Goal: Transaction & Acquisition: Purchase product/service

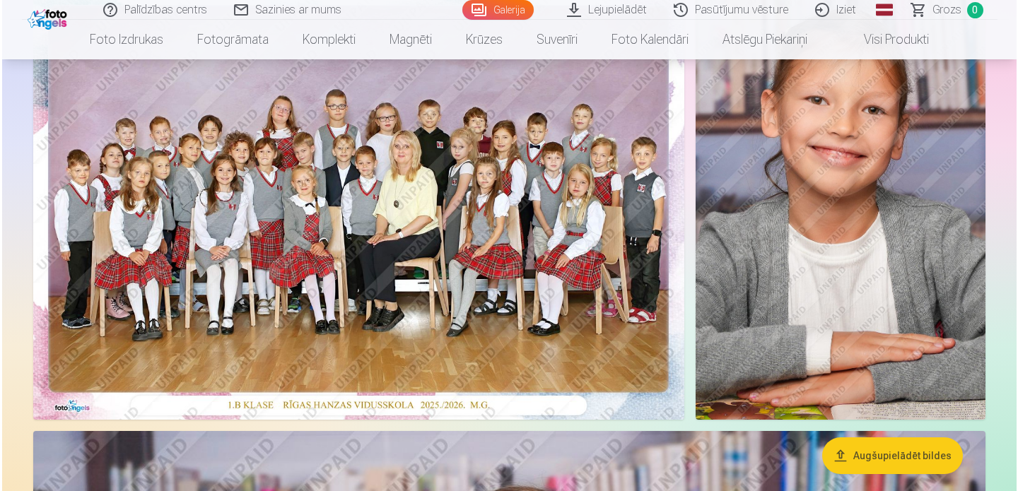
scroll to position [170, 0]
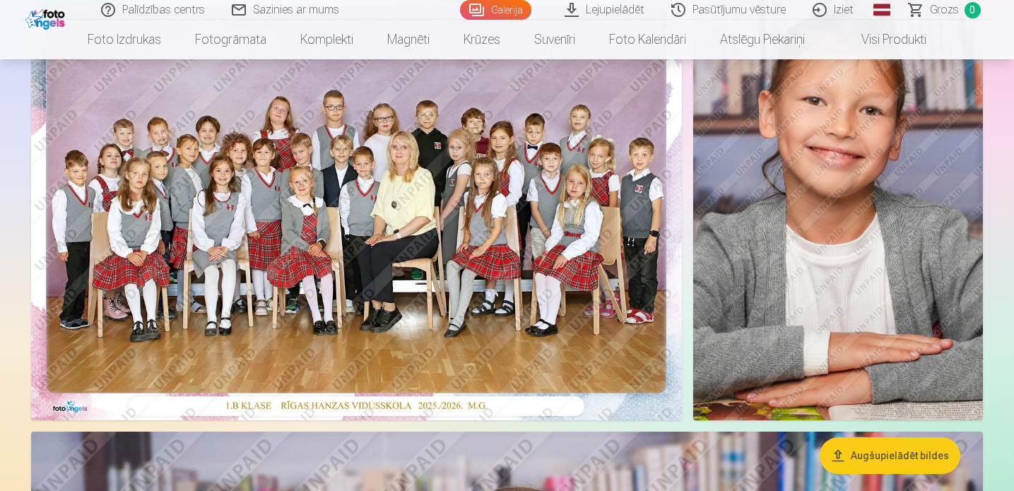
click at [385, 276] on img at bounding box center [356, 203] width 651 height 435
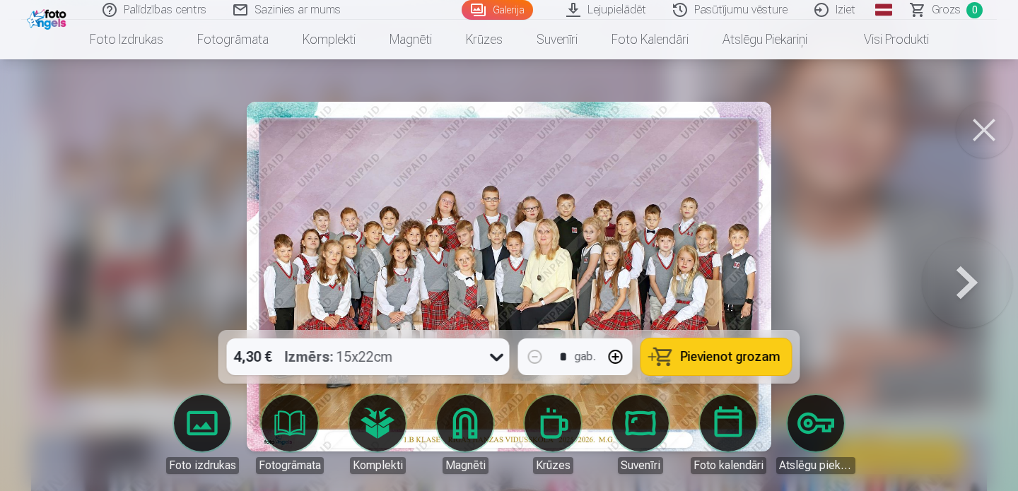
click at [494, 358] on icon at bounding box center [496, 358] width 13 height 8
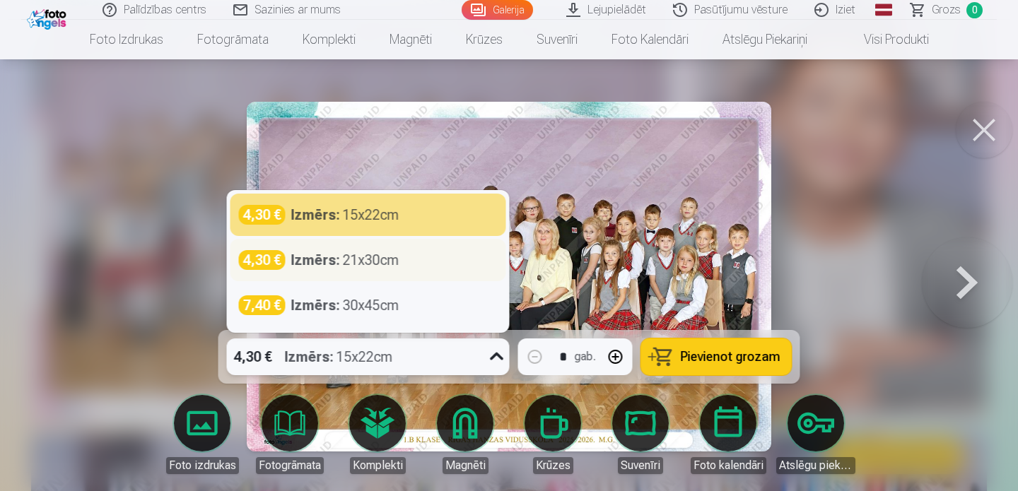
click at [397, 262] on div "Izmērs : 21x30cm" at bounding box center [345, 260] width 108 height 20
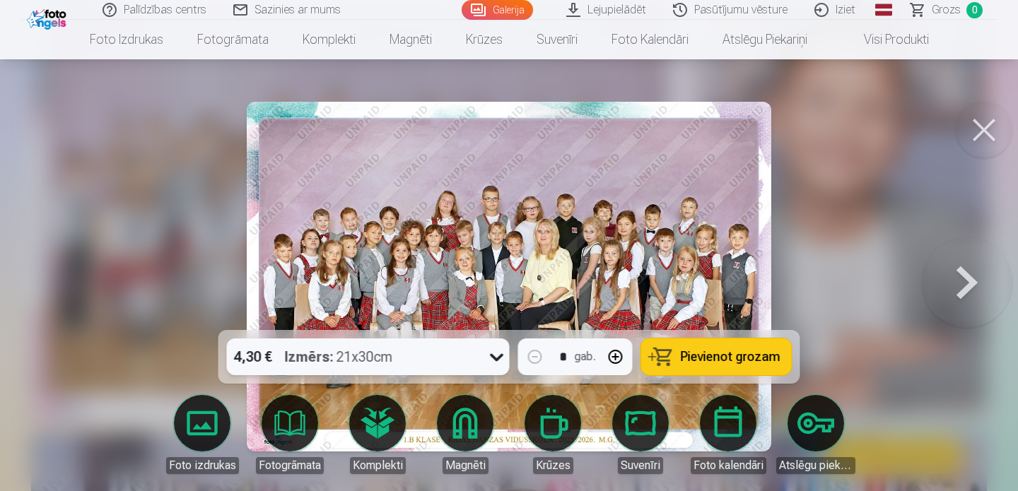
click at [715, 358] on span "Pievienot grozam" at bounding box center [731, 357] width 100 height 13
click at [968, 291] on button at bounding box center [967, 277] width 90 height 78
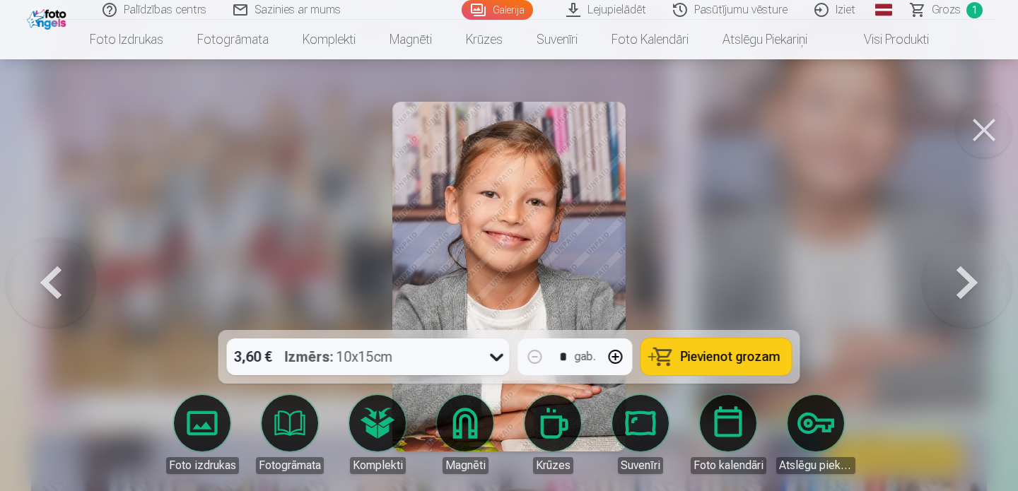
click at [967, 291] on button at bounding box center [967, 277] width 90 height 78
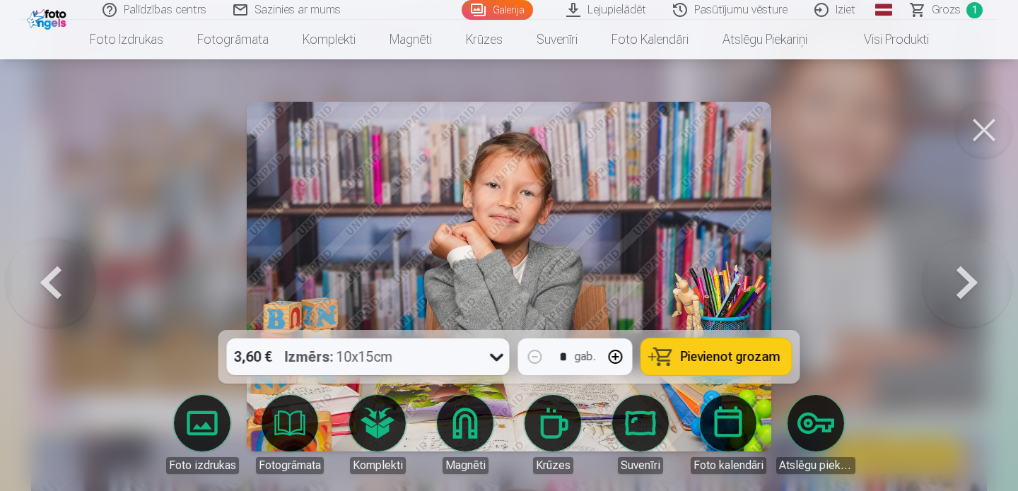
click at [967, 291] on button at bounding box center [967, 277] width 90 height 78
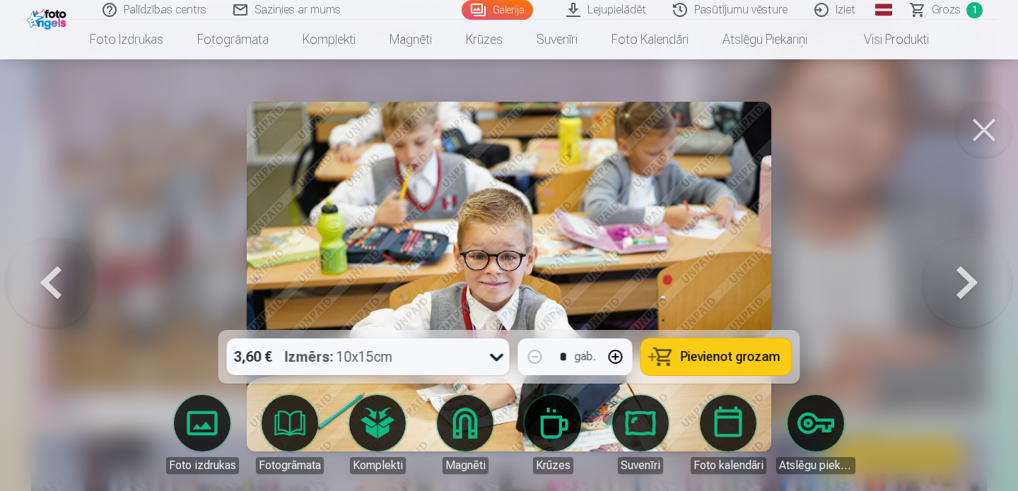
click at [967, 291] on button at bounding box center [967, 277] width 90 height 78
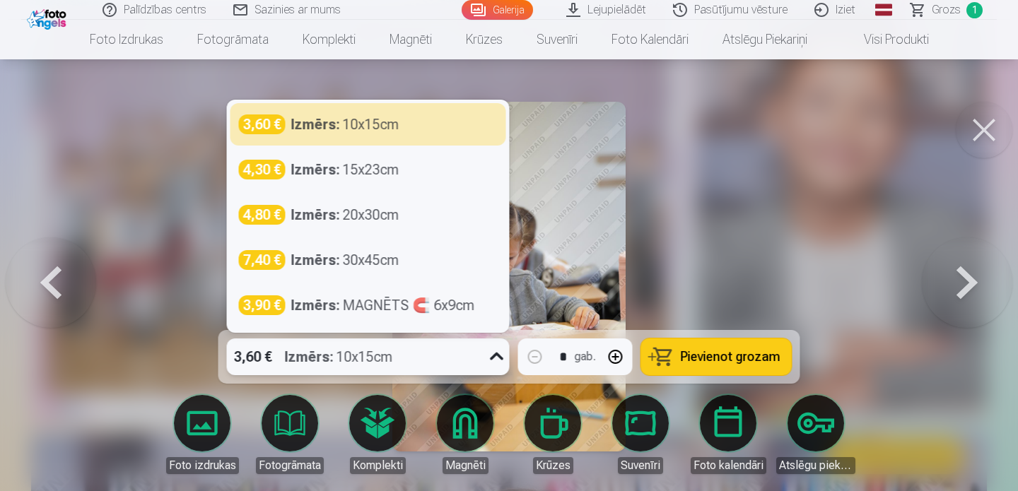
click at [488, 362] on icon at bounding box center [497, 357] width 23 height 23
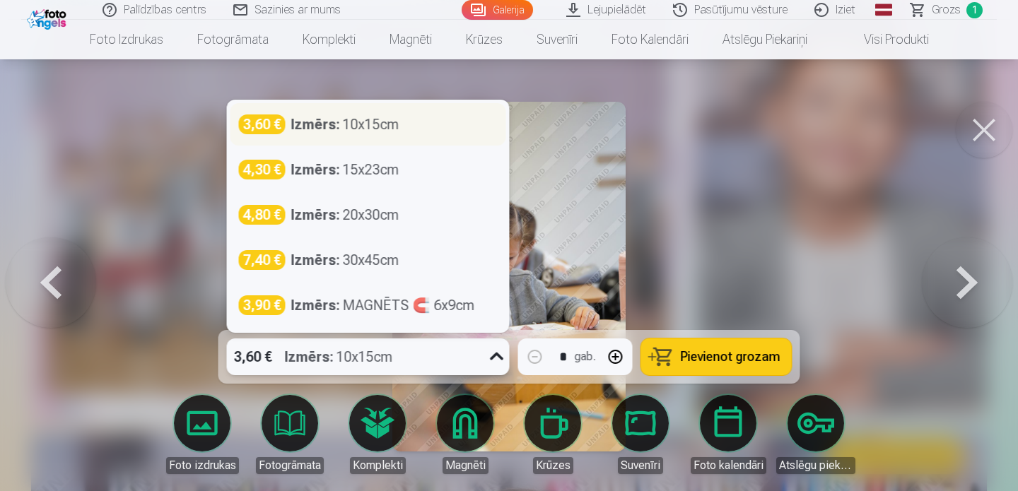
click at [380, 128] on div "Izmērs : 10x15cm" at bounding box center [345, 125] width 108 height 20
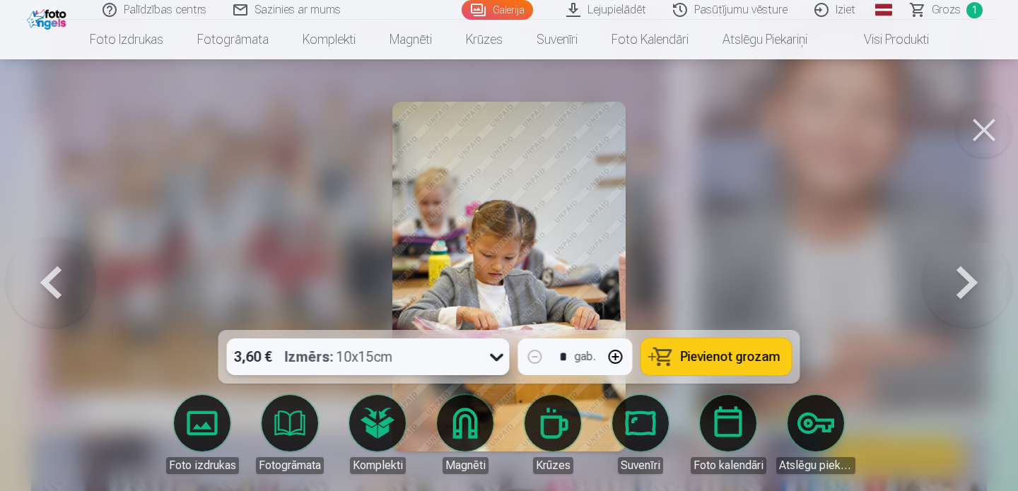
click at [968, 280] on button at bounding box center [967, 277] width 90 height 78
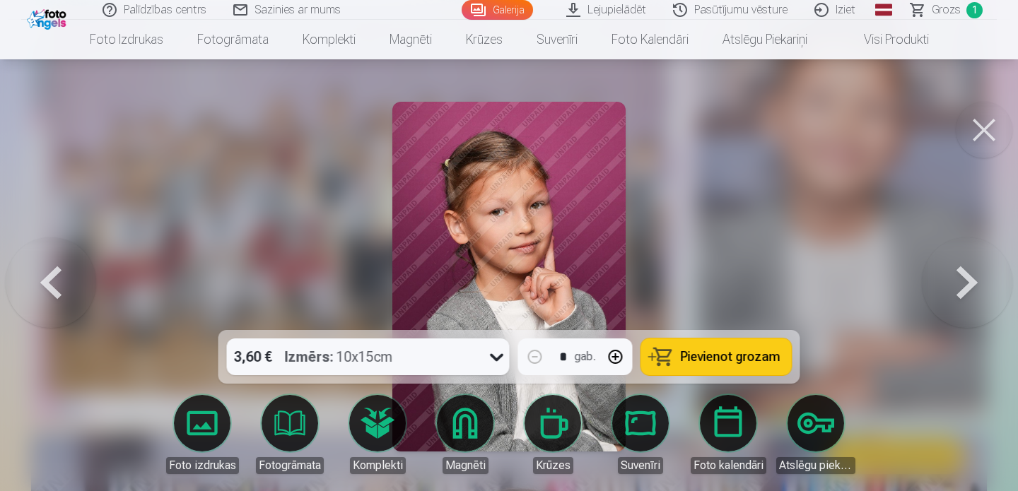
click at [966, 281] on button at bounding box center [967, 277] width 90 height 78
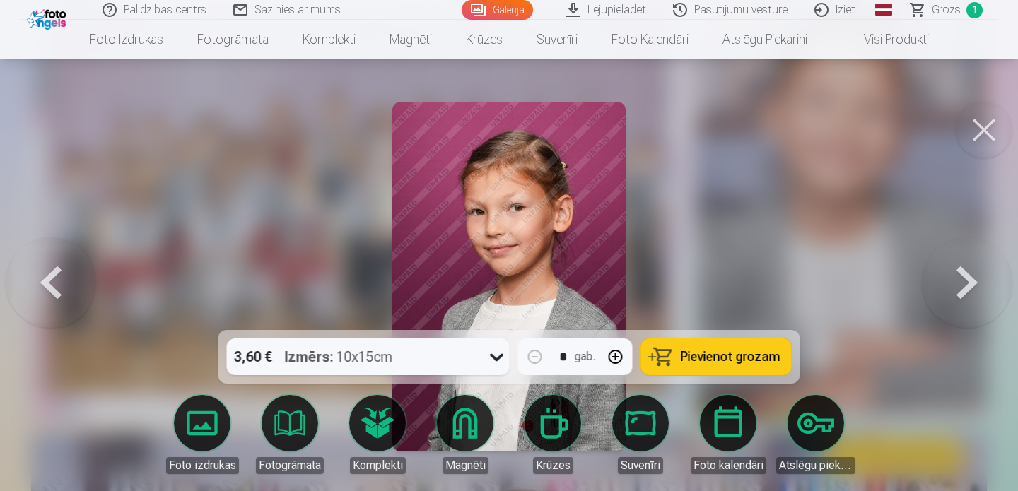
click at [492, 348] on icon at bounding box center [497, 357] width 23 height 23
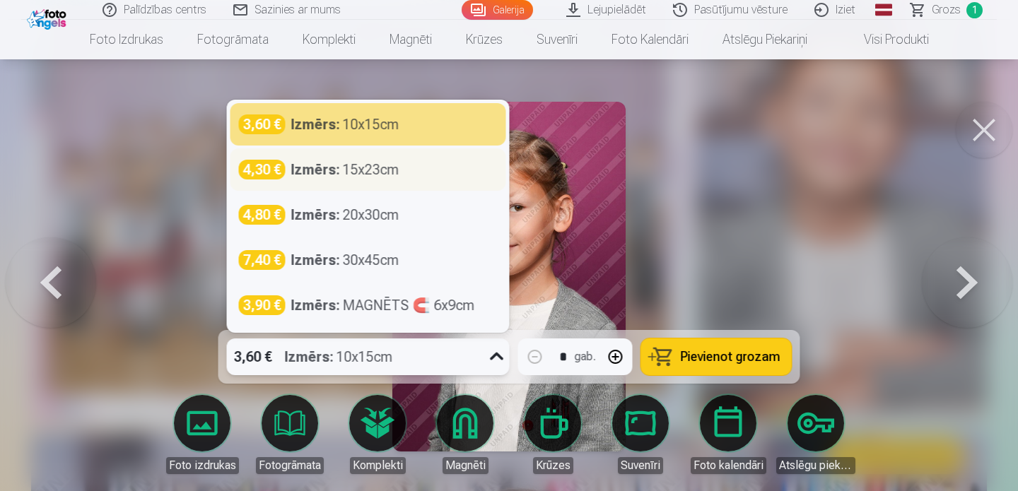
click at [374, 177] on div "Izmērs : 15x23cm" at bounding box center [345, 170] width 108 height 20
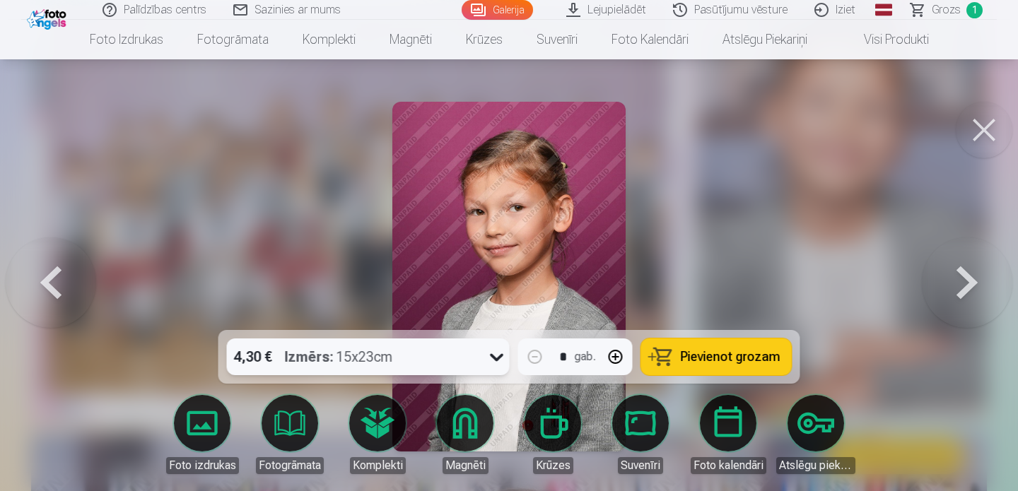
click at [967, 282] on button at bounding box center [967, 277] width 90 height 78
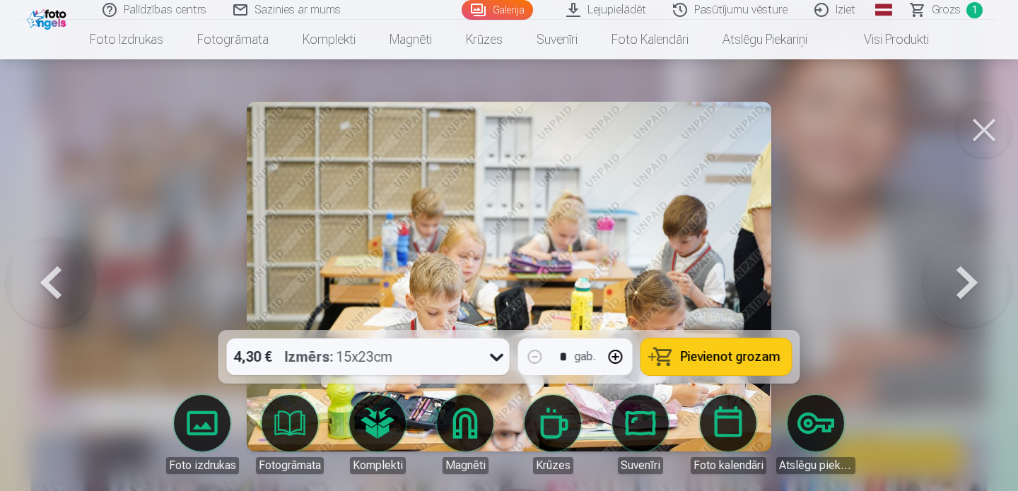
click at [967, 282] on button at bounding box center [967, 277] width 90 height 78
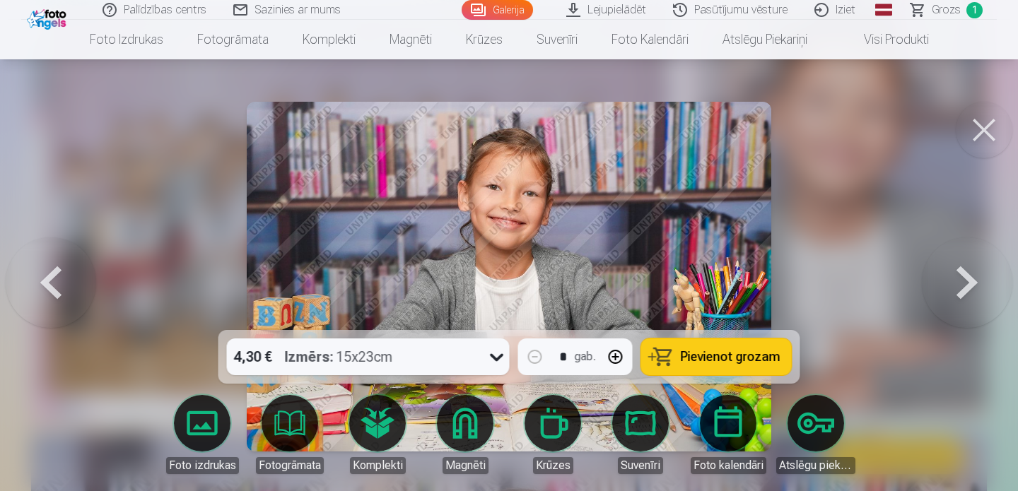
click at [39, 278] on button at bounding box center [51, 277] width 90 height 78
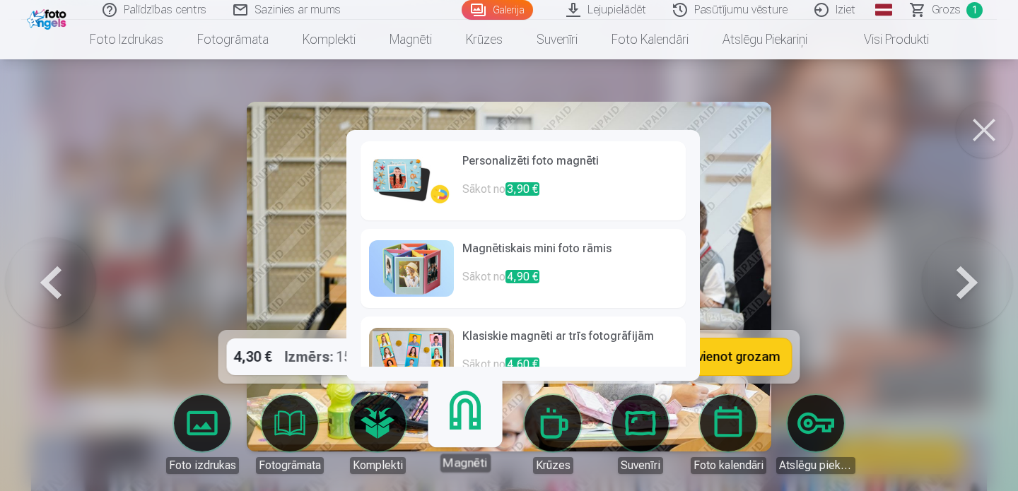
click at [426, 197] on img at bounding box center [411, 181] width 85 height 57
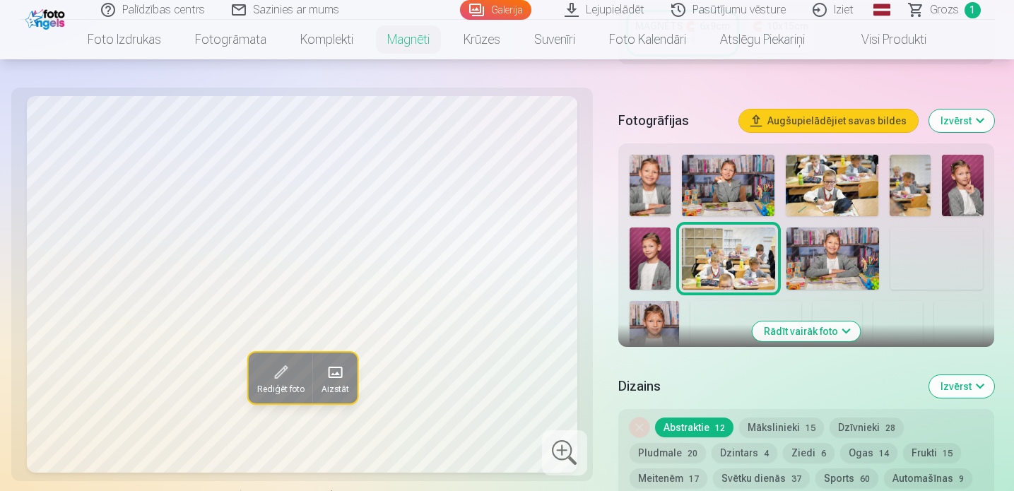
scroll to position [363, 0]
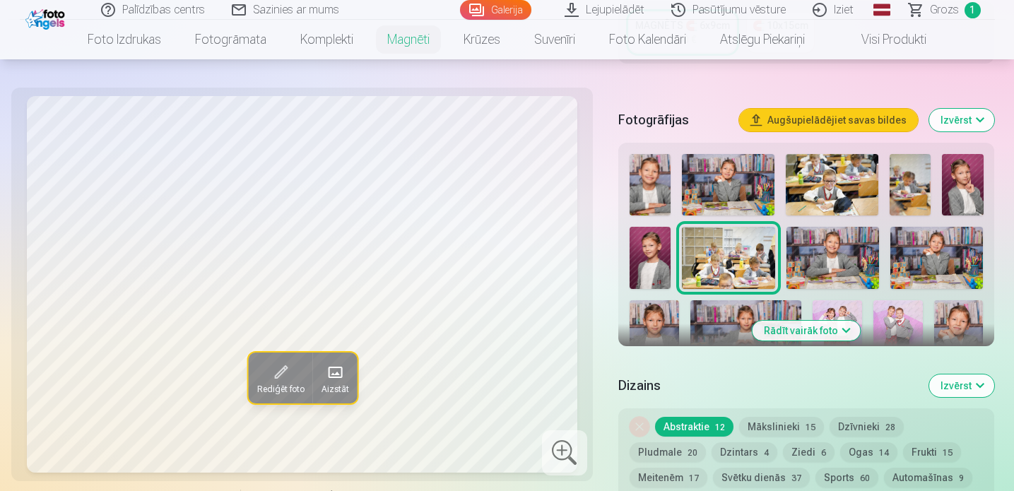
click at [640, 269] on img at bounding box center [650, 258] width 41 height 62
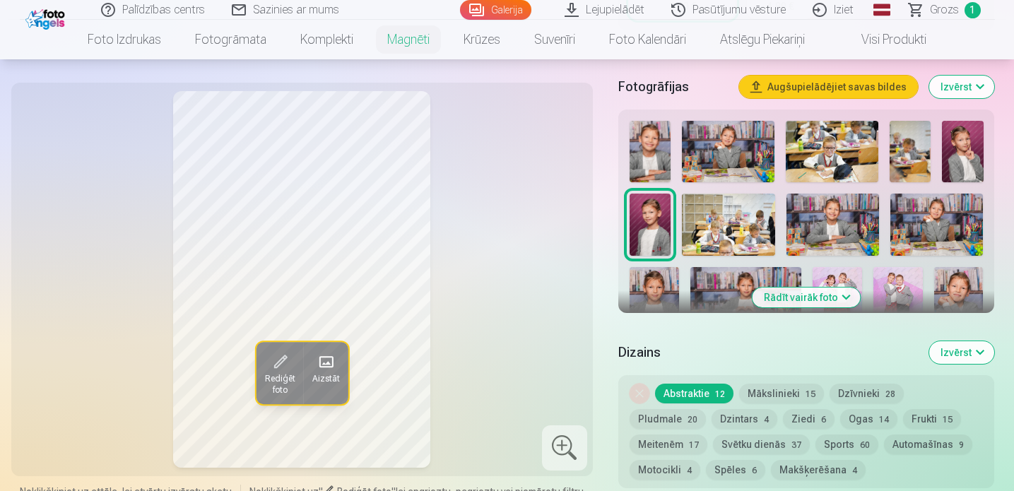
scroll to position [406, 0]
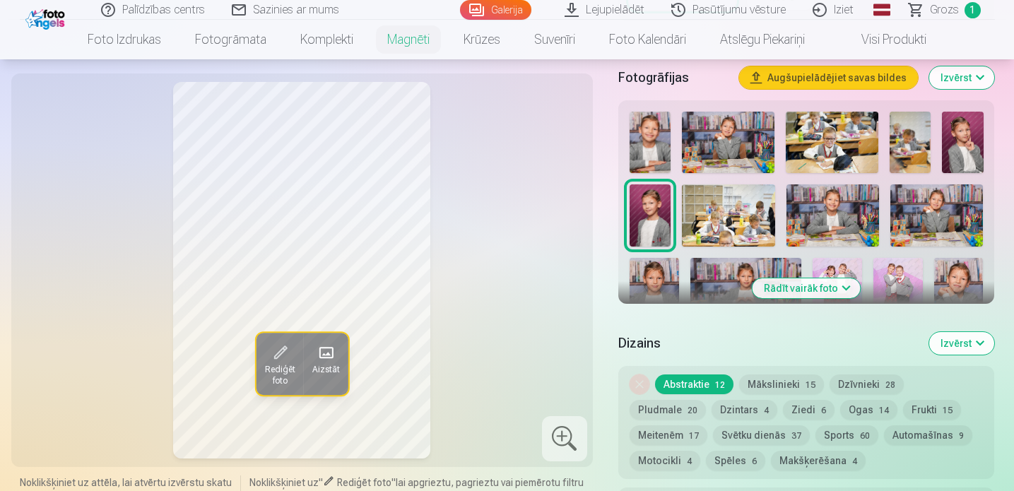
click at [852, 204] on img at bounding box center [833, 215] width 93 height 62
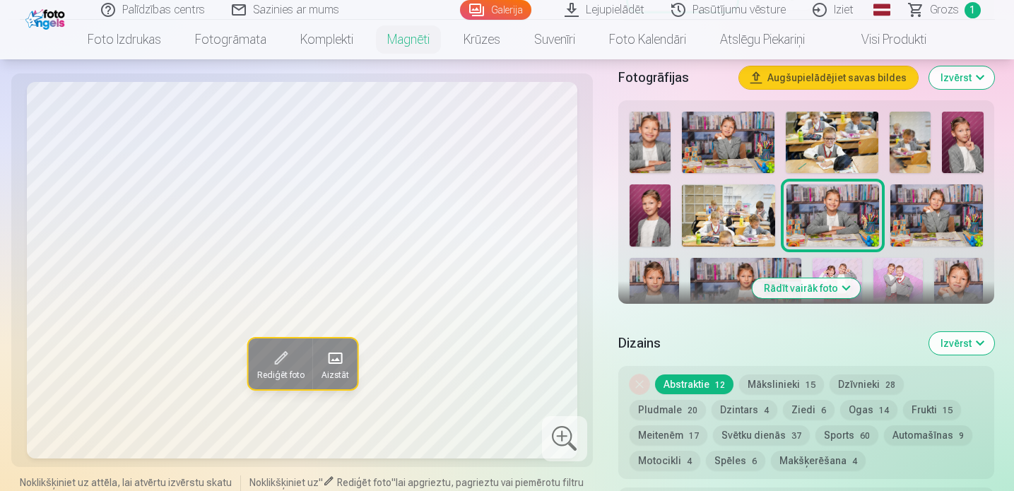
click at [915, 216] on img at bounding box center [937, 215] width 93 height 62
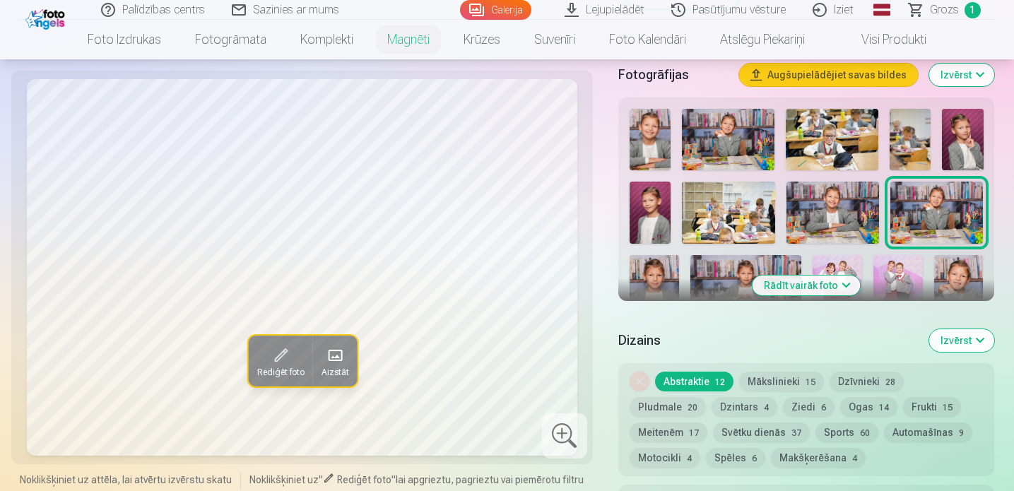
scroll to position [402, 0]
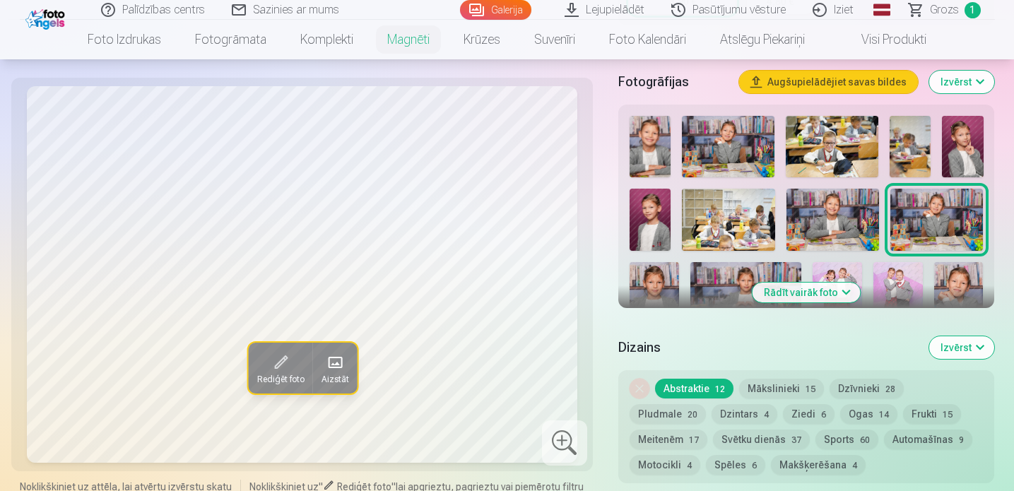
click at [840, 296] on button "Rādīt vairāk foto" at bounding box center [807, 293] width 108 height 20
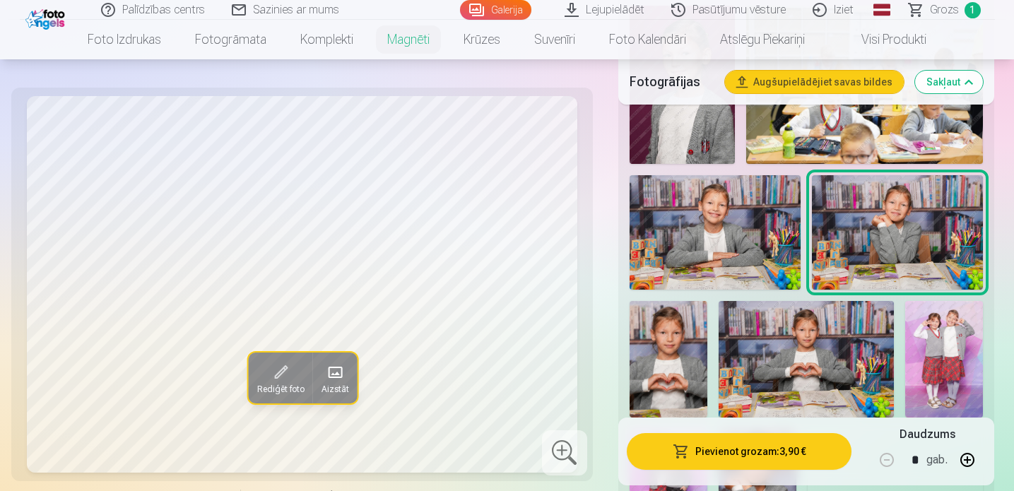
scroll to position [806, 0]
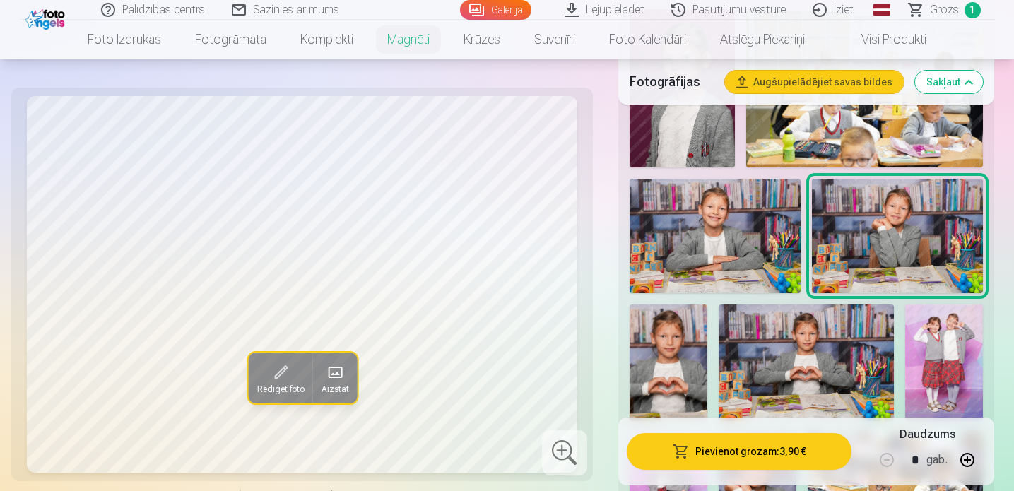
click at [715, 245] on img at bounding box center [715, 236] width 171 height 115
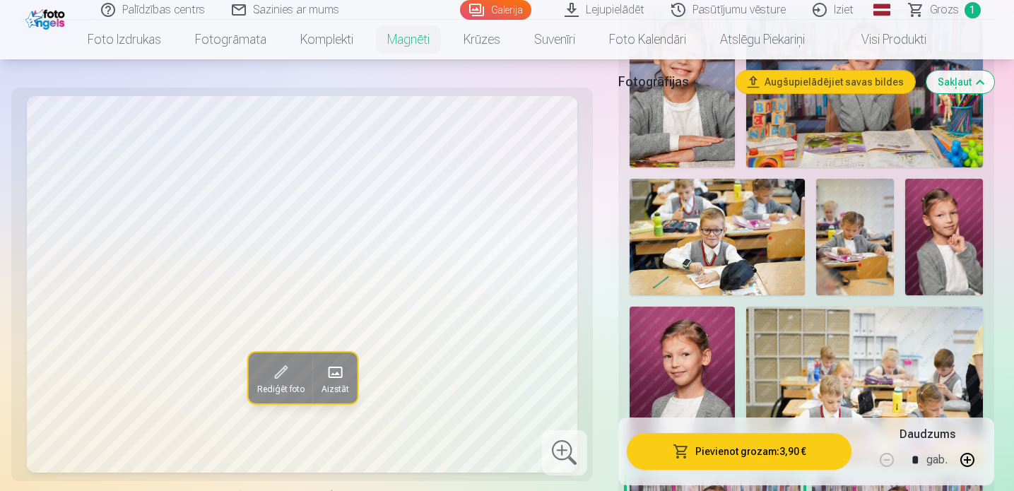
scroll to position [578, 0]
